Goal: Browse casually

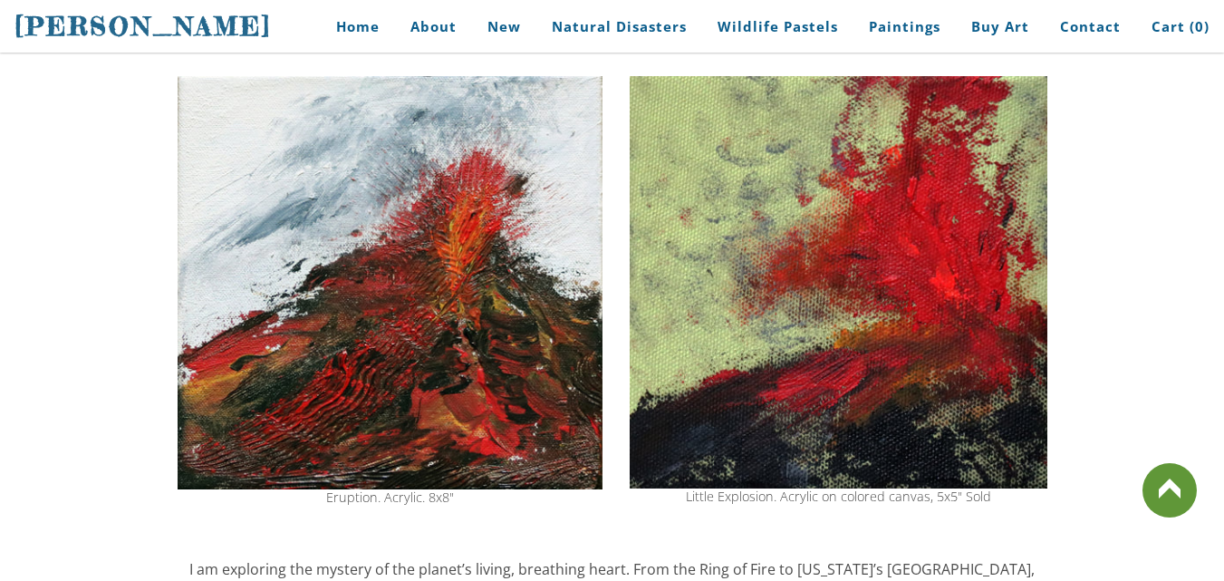
scroll to position [246, 0]
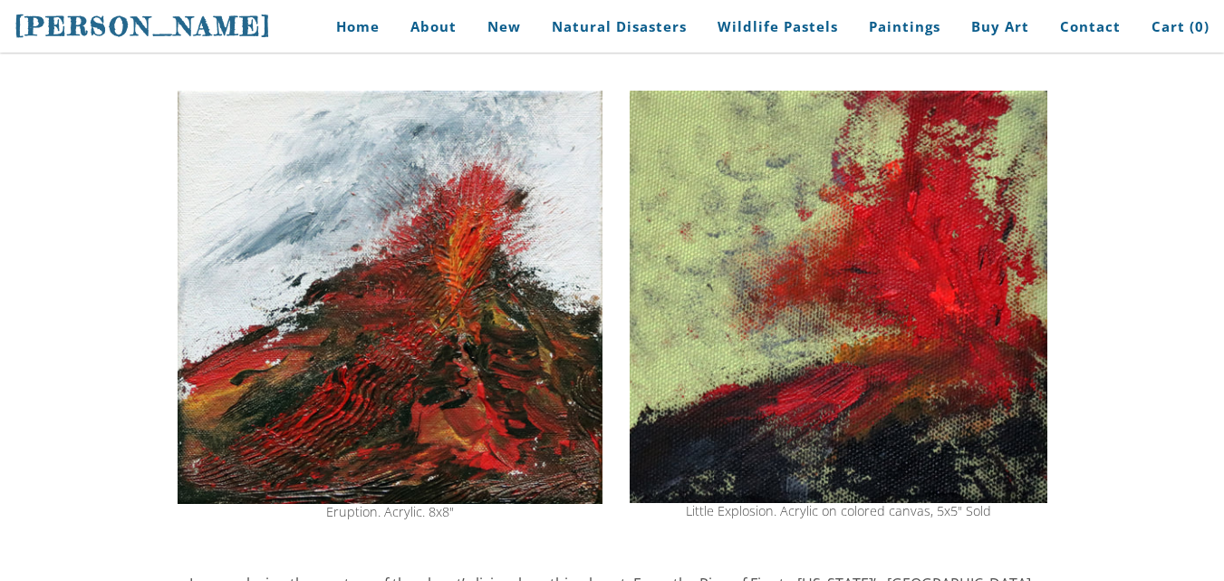
click at [427, 328] on img at bounding box center [390, 297] width 425 height 413
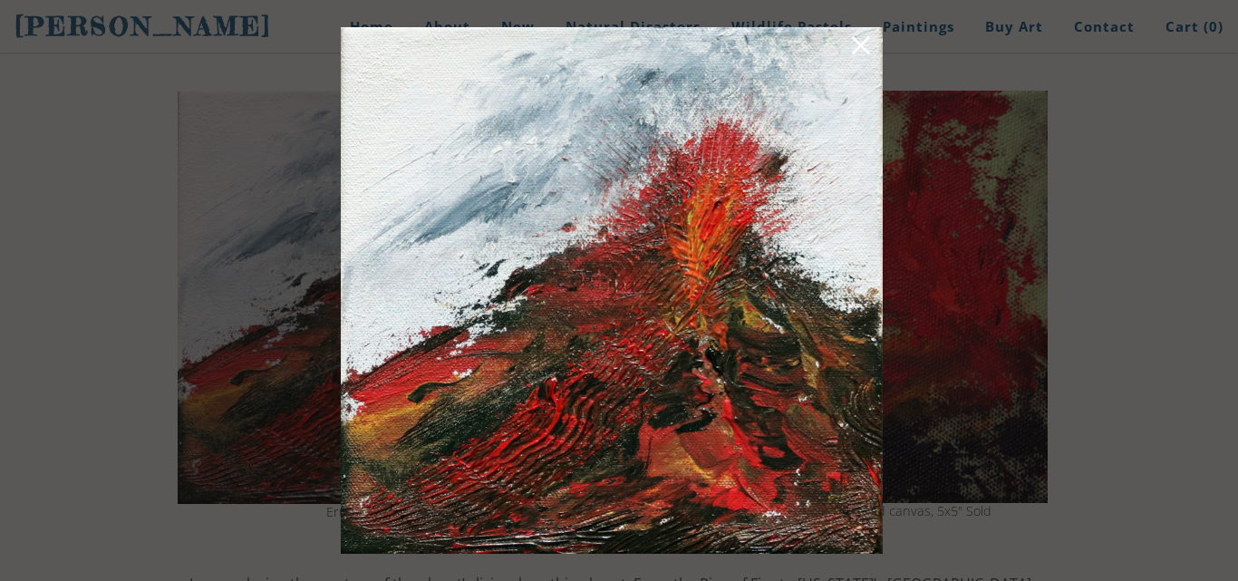
click at [559, 254] on img at bounding box center [612, 290] width 542 height 526
click at [855, 53] on link at bounding box center [860, 48] width 25 height 28
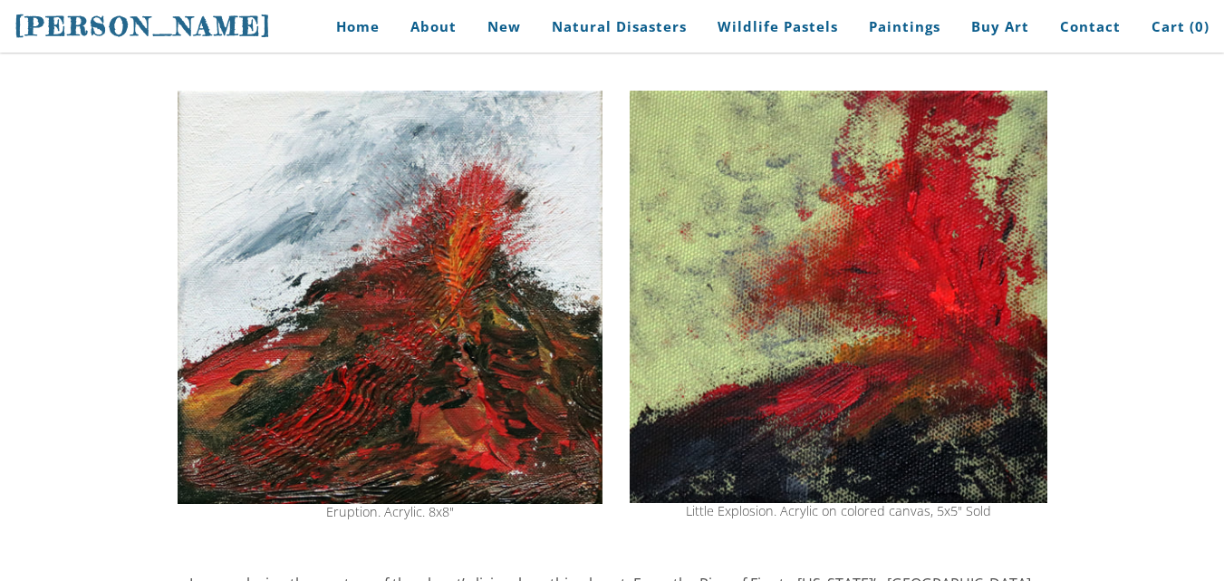
click at [504, 254] on img at bounding box center [390, 297] width 425 height 413
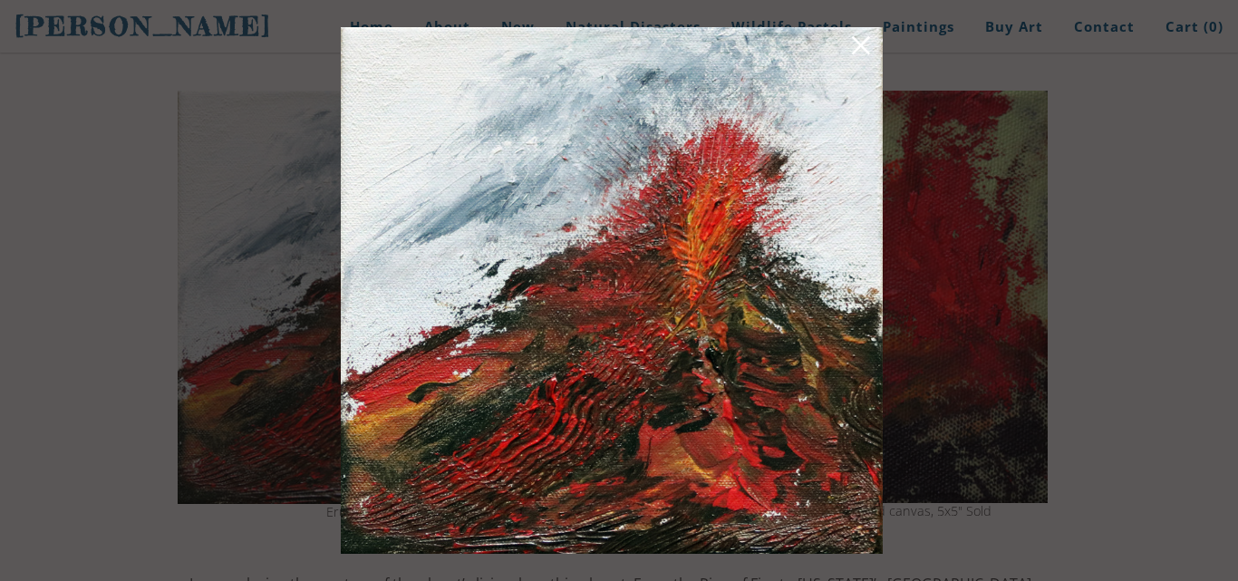
drag, startPoint x: 778, startPoint y: 314, endPoint x: 673, endPoint y: 178, distance: 172.5
click at [673, 178] on img at bounding box center [612, 290] width 542 height 526
click at [672, 179] on img at bounding box center [612, 290] width 542 height 526
click at [853, 48] on link at bounding box center [860, 48] width 25 height 28
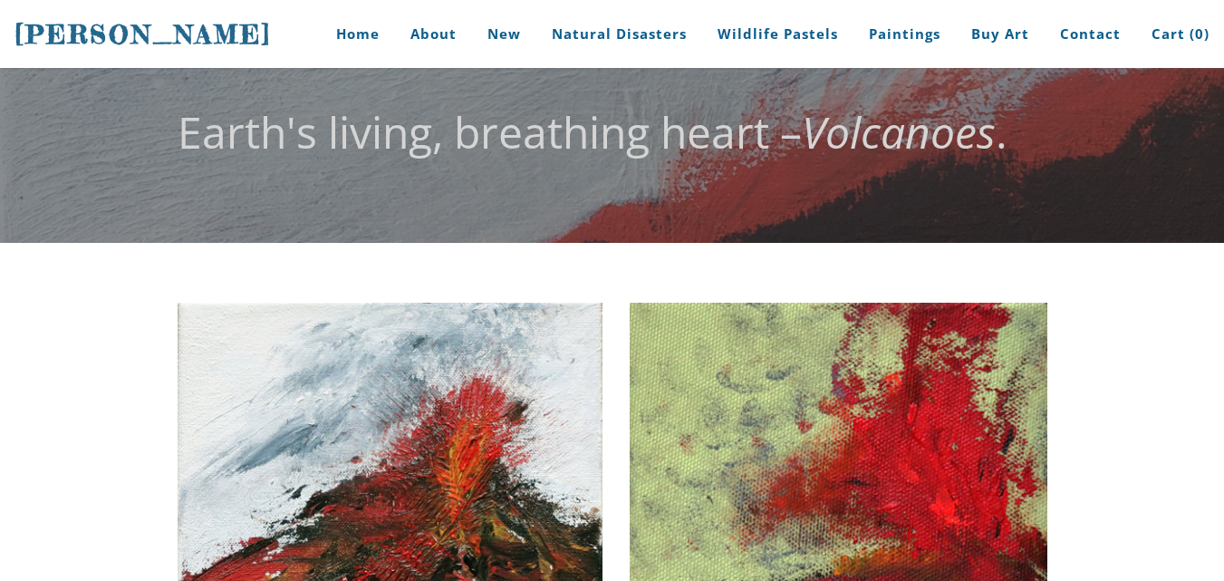
scroll to position [0, 0]
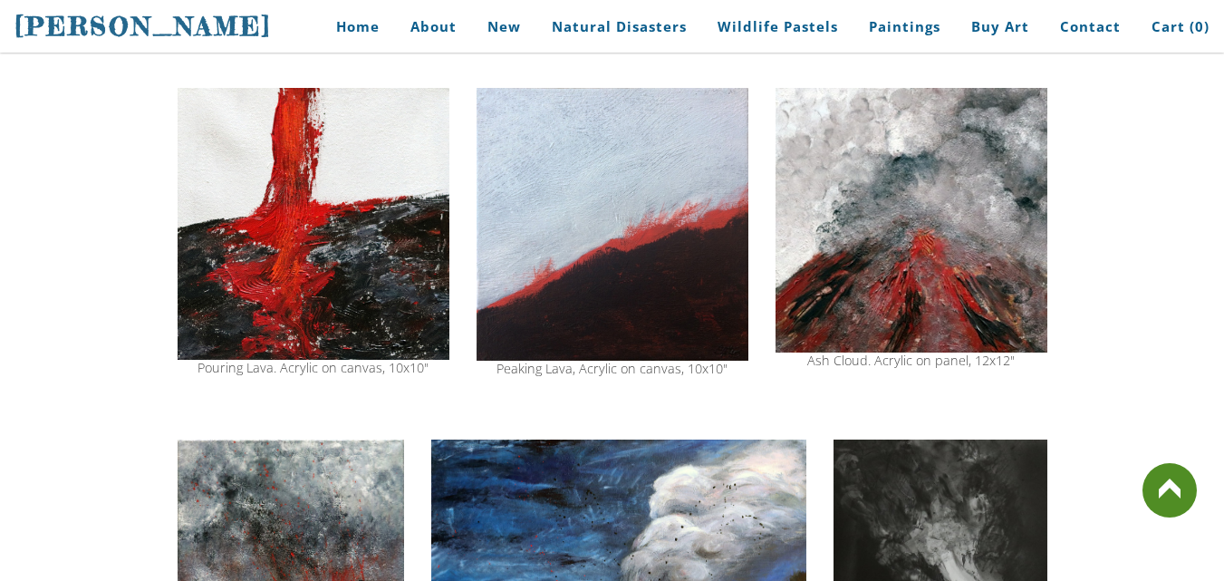
scroll to position [1419, 0]
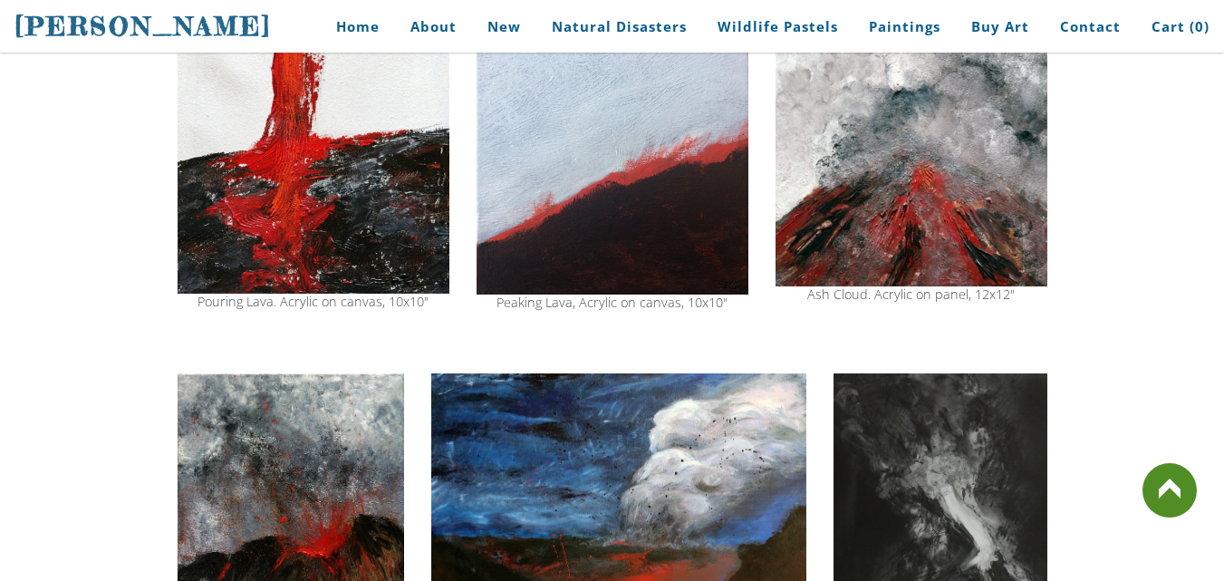
click at [405, 225] on img at bounding box center [314, 157] width 272 height 271
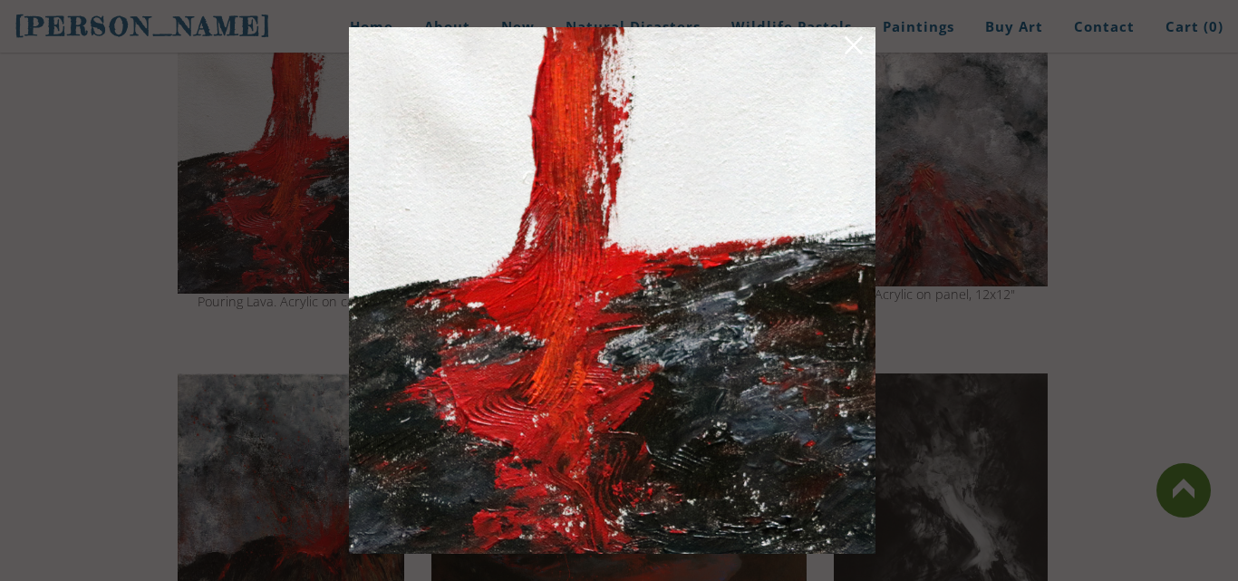
click at [862, 43] on link at bounding box center [853, 48] width 25 height 28
